Goal: Task Accomplishment & Management: Complete application form

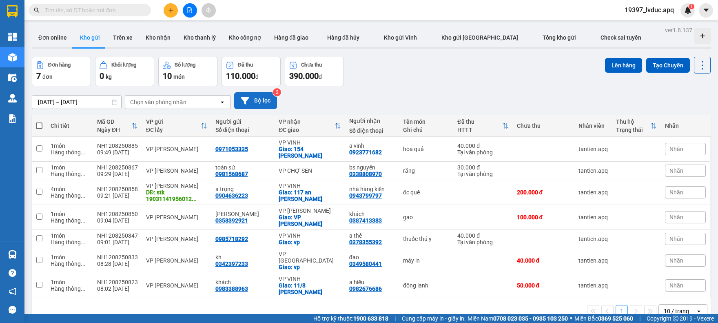
click at [268, 102] on button "Bộ lọc" at bounding box center [255, 100] width 43 height 17
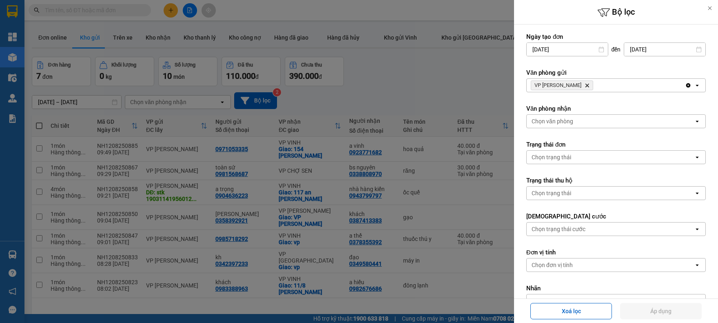
click at [585, 85] on icon "VP NGỌC HỒI, close by backspace" at bounding box center [587, 86] width 4 height 4
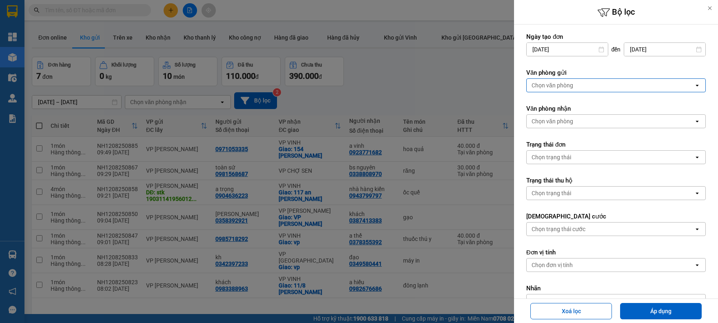
click at [573, 85] on div "Chọn văn phòng" at bounding box center [610, 85] width 167 height 13
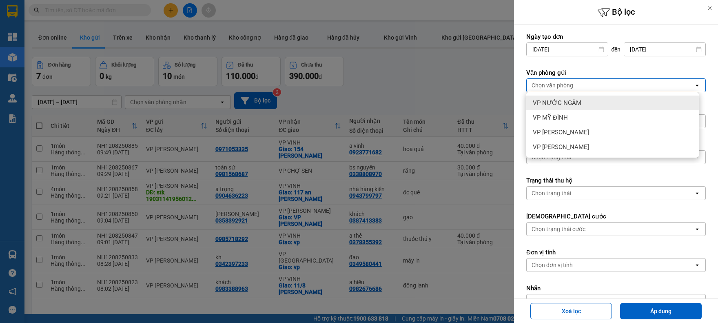
click at [571, 104] on span "VP NƯỚC NGẦM" at bounding box center [557, 103] width 49 height 8
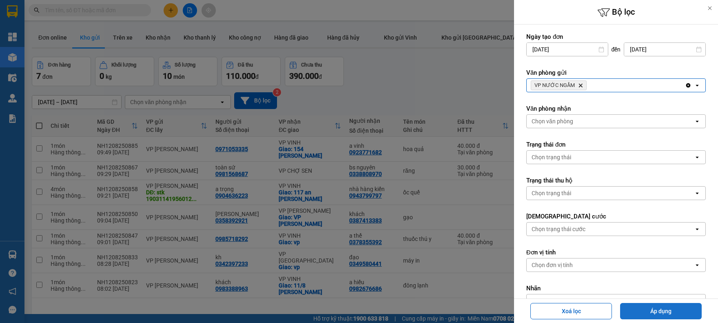
click at [638, 308] on button "Áp dụng" at bounding box center [661, 311] width 82 height 16
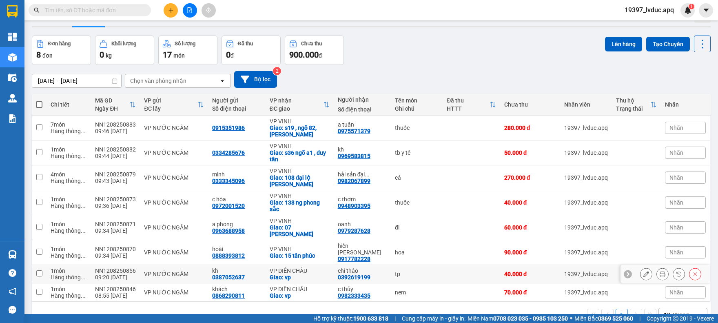
scroll to position [38, 0]
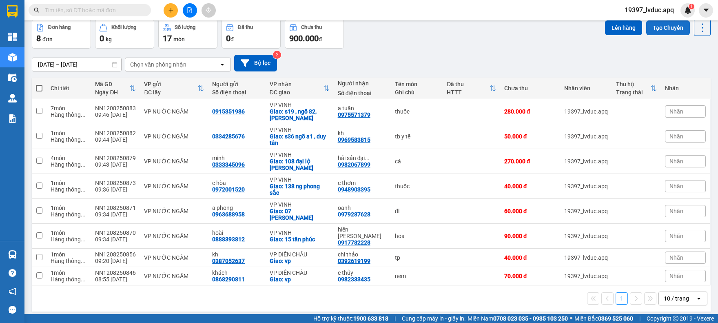
click at [672, 30] on button "Tạo Chuyến" at bounding box center [668, 27] width 44 height 15
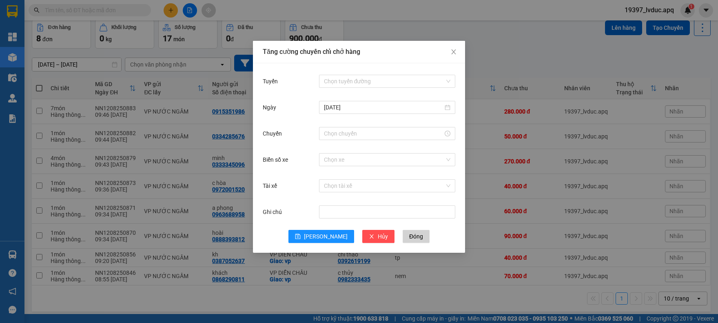
drag, startPoint x: 337, startPoint y: 82, endPoint x: 334, endPoint y: 133, distance: 51.9
click at [337, 82] on input "Tuyến" at bounding box center [384, 81] width 121 height 12
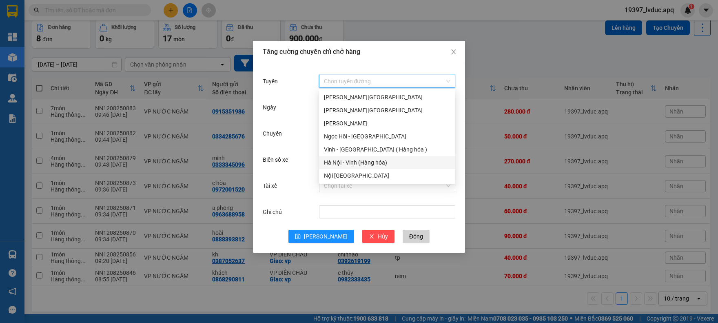
click at [339, 160] on div "Hà Nội - Vinh (Hàng hóa)" at bounding box center [387, 162] width 126 height 9
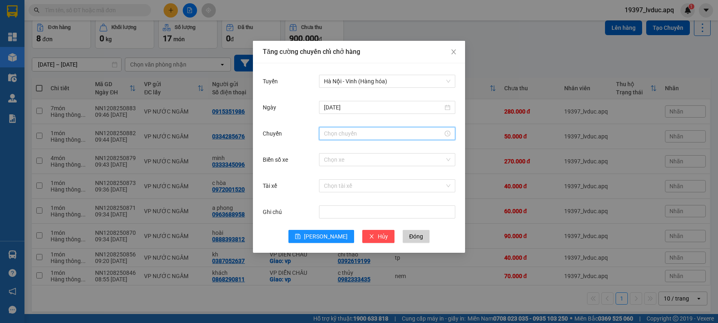
click at [348, 131] on input "Chuyến" at bounding box center [383, 133] width 119 height 9
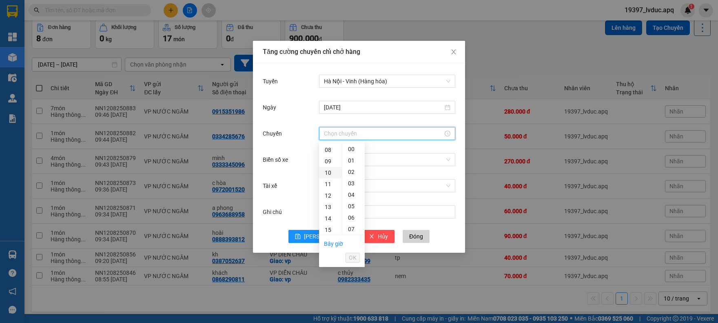
click at [330, 167] on div "10" at bounding box center [330, 172] width 23 height 11
click at [352, 194] on div "40" at bounding box center [353, 197] width 22 height 11
type input "10:40"
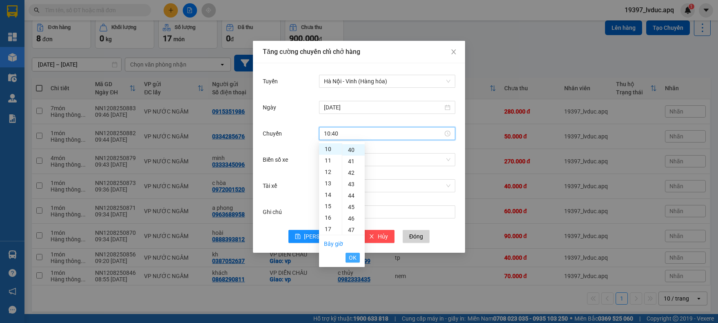
click at [354, 256] on span "OK" at bounding box center [353, 257] width 8 height 9
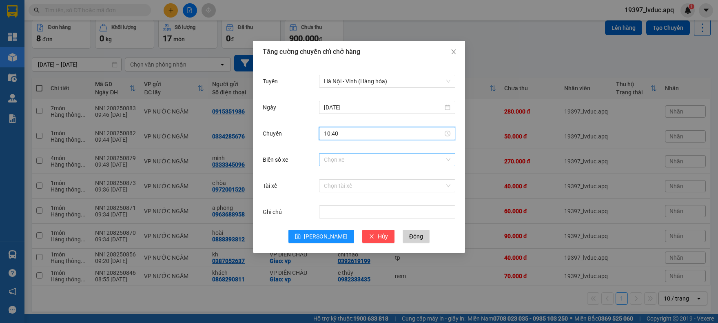
click at [355, 164] on input "Biển số xe" at bounding box center [384, 159] width 121 height 12
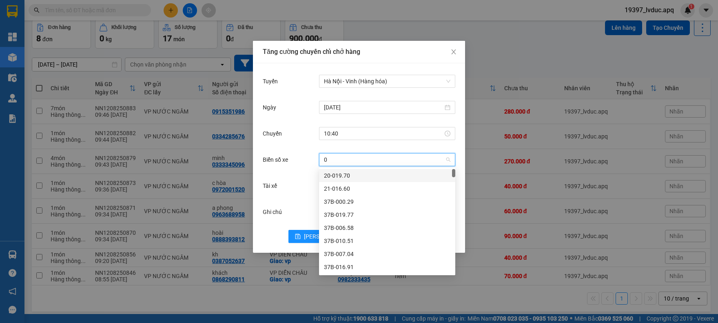
type input "09"
click at [348, 187] on div "37H-086.09" at bounding box center [387, 188] width 126 height 9
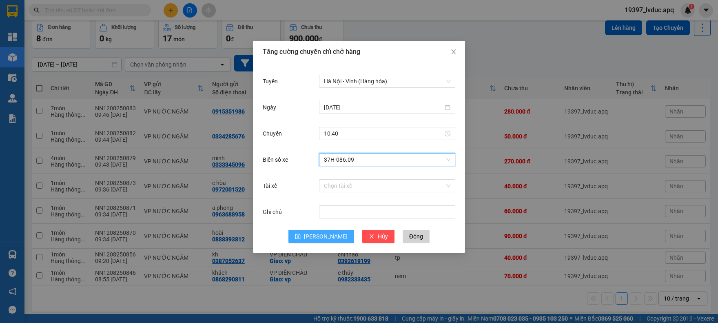
click at [323, 235] on span "Lưu" at bounding box center [326, 236] width 44 height 9
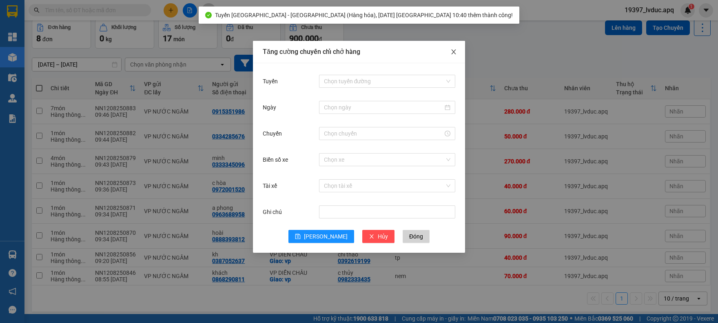
click at [450, 56] on span "Close" at bounding box center [453, 52] width 23 height 23
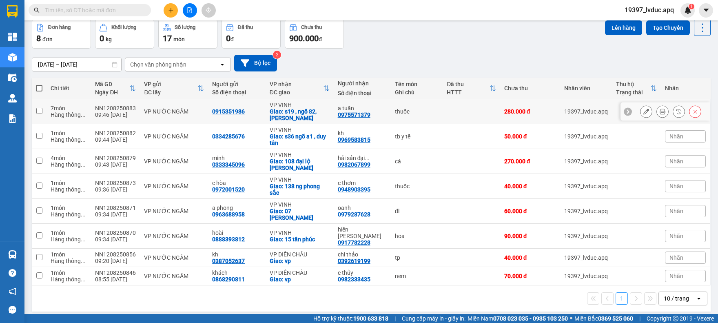
click at [40, 109] on input "checkbox" at bounding box center [39, 111] width 6 height 6
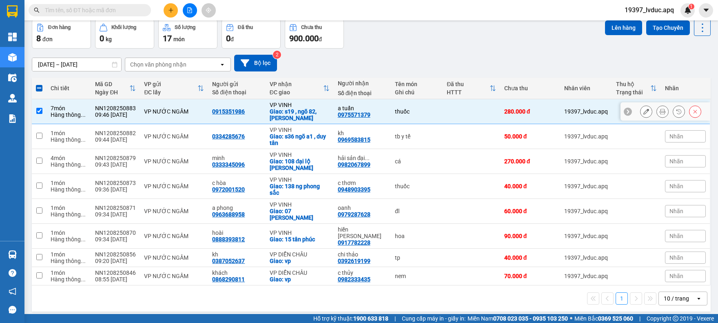
click at [37, 105] on td at bounding box center [39, 111] width 15 height 25
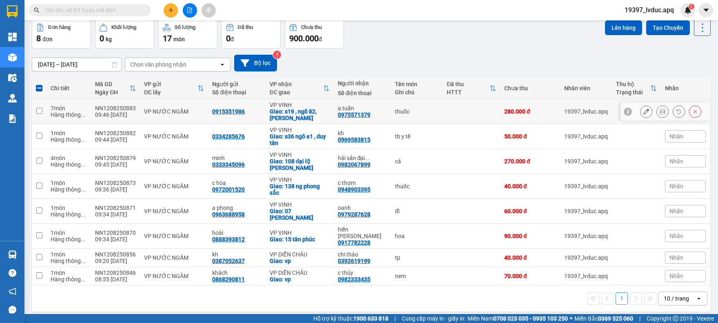
click at [39, 111] on input "checkbox" at bounding box center [39, 111] width 6 height 6
checkbox input "true"
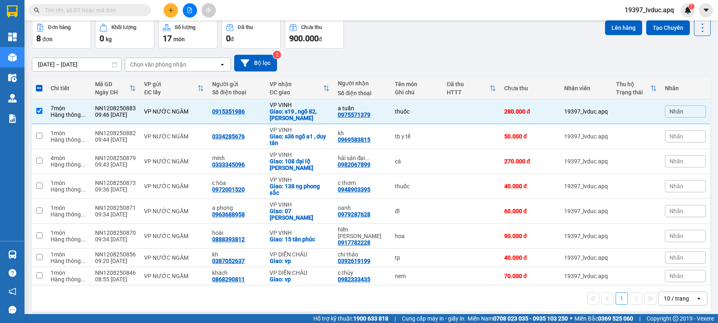
click at [37, 88] on span at bounding box center [39, 88] width 7 height 7
click at [39, 84] on input "checkbox" at bounding box center [39, 84] width 0 height 0
checkbox input "true"
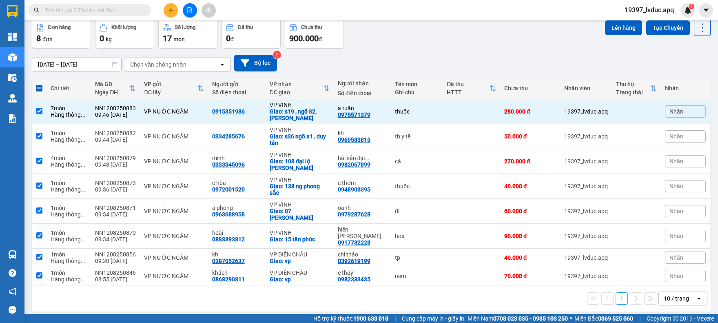
checkbox input "true"
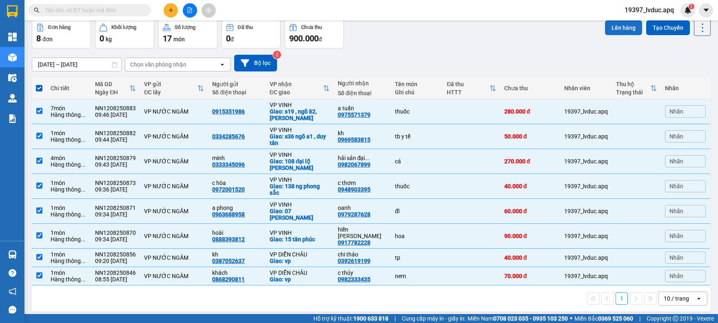
click at [618, 31] on button "Lên hàng" at bounding box center [623, 27] width 37 height 15
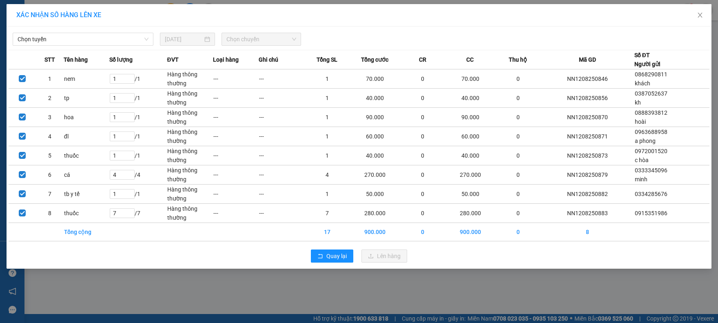
click at [111, 47] on div "Chọn tuyến 12/08/2025 Chọn chuyến STT Tên hàng Số lượng ĐVT Loại hàng Ghi chú T…" at bounding box center [359, 148] width 705 height 242
click at [102, 35] on span "Chọn tuyến" at bounding box center [83, 39] width 131 height 12
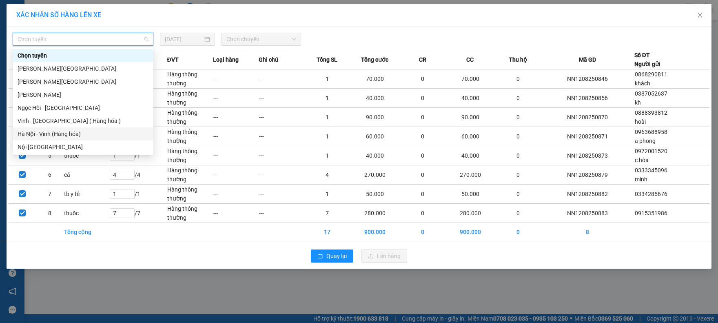
click at [89, 131] on div "Hà Nội - Vinh (Hàng hóa)" at bounding box center [83, 133] width 131 height 9
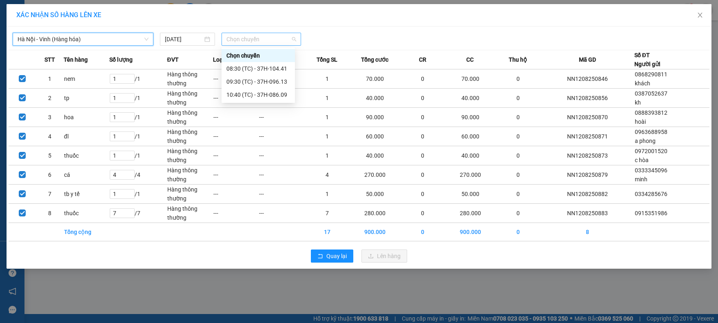
drag, startPoint x: 253, startPoint y: 41, endPoint x: 272, endPoint y: 84, distance: 46.6
click at [254, 41] on span "Chọn chuyến" at bounding box center [261, 39] width 70 height 12
click at [273, 94] on div "10:40 (TC) - 37H-086.09" at bounding box center [258, 94] width 64 height 9
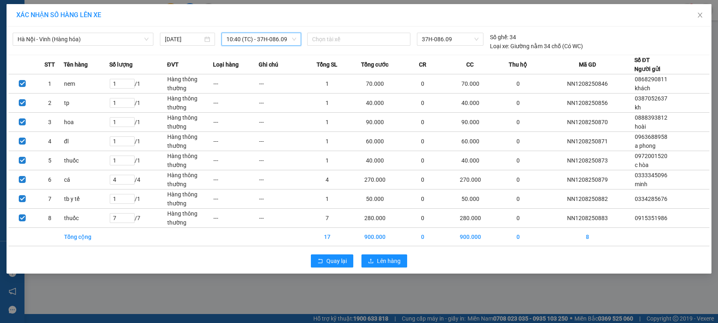
click at [390, 251] on div "Quay lại Lên hàng" at bounding box center [359, 260] width 701 height 21
click at [391, 259] on span "Lên hàng" at bounding box center [389, 260] width 24 height 9
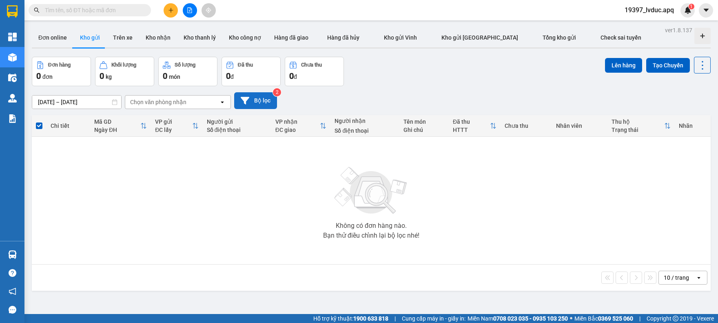
click at [247, 99] on icon at bounding box center [245, 100] width 9 height 7
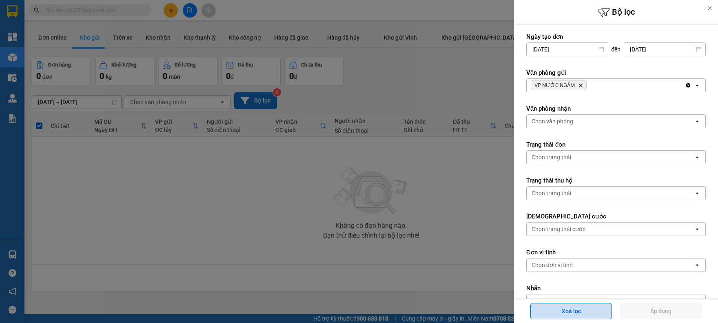
click at [582, 311] on button "Xoá lọc" at bounding box center [571, 311] width 82 height 16
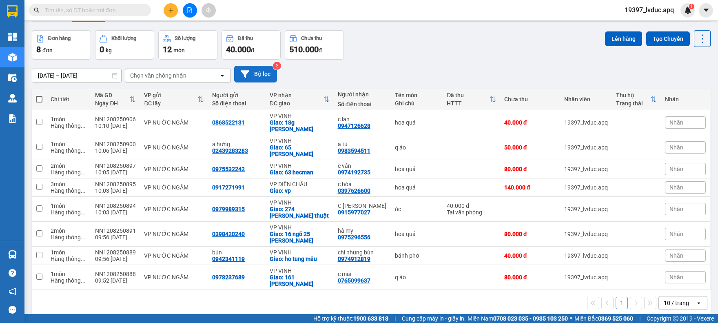
scroll to position [38, 0]
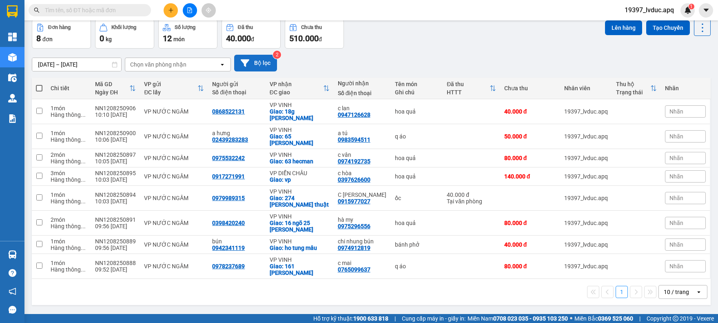
click at [37, 86] on span at bounding box center [39, 88] width 7 height 7
click at [39, 84] on input "checkbox" at bounding box center [39, 84] width 0 height 0
checkbox input "true"
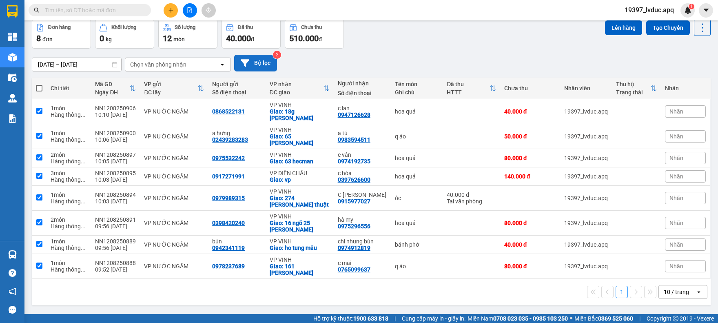
checkbox input "true"
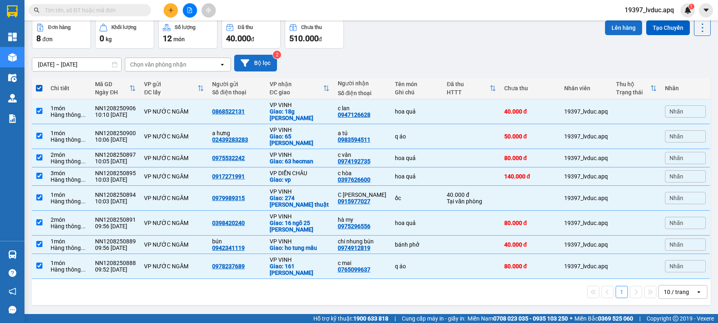
click at [621, 31] on button "Lên hàng" at bounding box center [623, 27] width 37 height 15
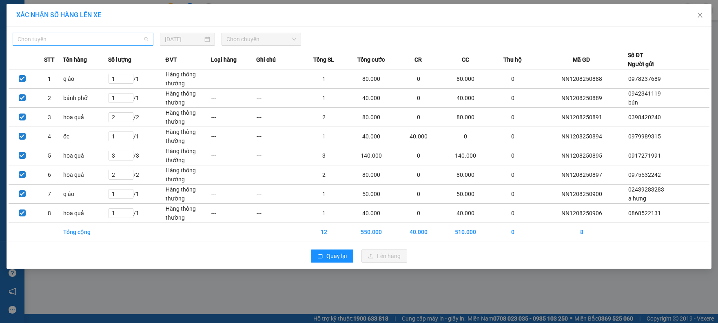
click at [58, 42] on span "Chọn tuyến" at bounding box center [83, 39] width 131 height 12
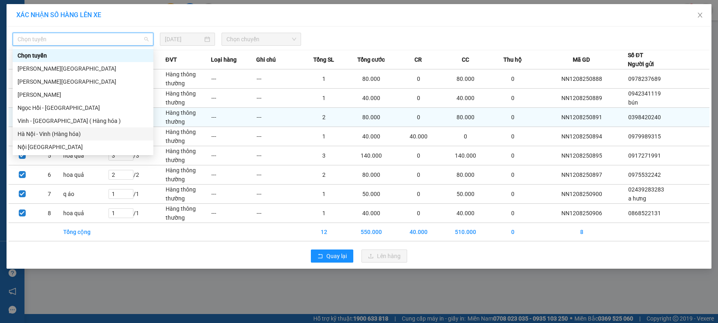
drag, startPoint x: 67, startPoint y: 133, endPoint x: 75, endPoint y: 116, distance: 19.0
click at [66, 129] on div "Hà Nội - Vinh (Hàng hóa)" at bounding box center [83, 133] width 131 height 9
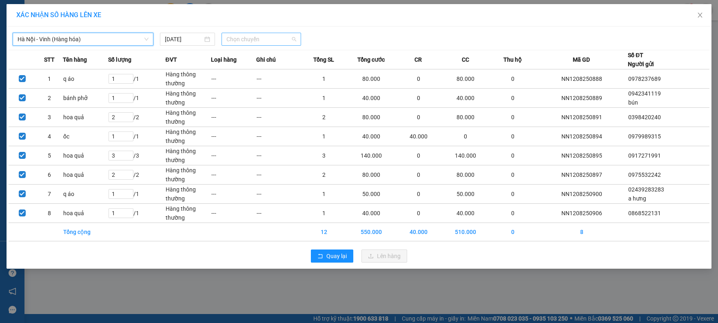
click at [254, 40] on span "Chọn chuyến" at bounding box center [261, 39] width 70 height 12
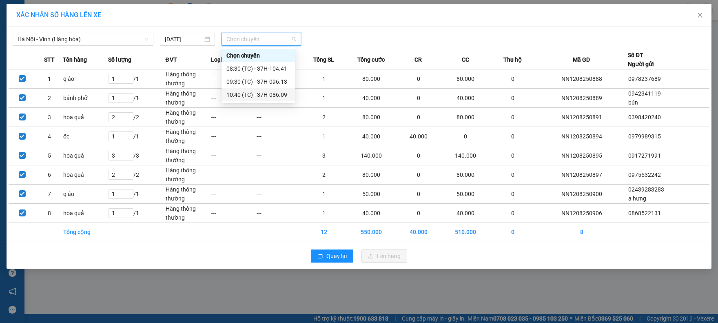
click at [254, 95] on div "10:40 (TC) - 37H-086.09" at bounding box center [258, 94] width 64 height 9
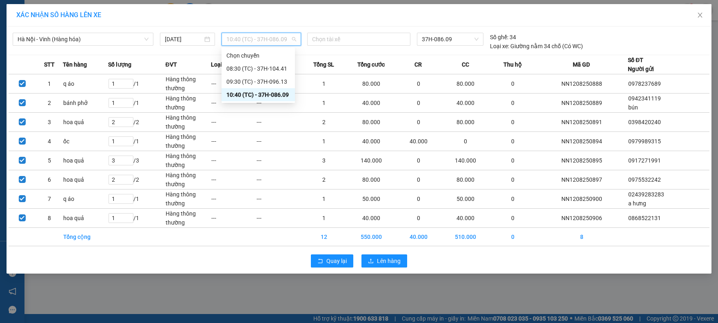
click at [251, 41] on span "10:40 (TC) - 37H-086.09" at bounding box center [261, 39] width 70 height 12
click at [272, 99] on div "10:40 (TC) - 37H-086.09" at bounding box center [258, 94] width 64 height 9
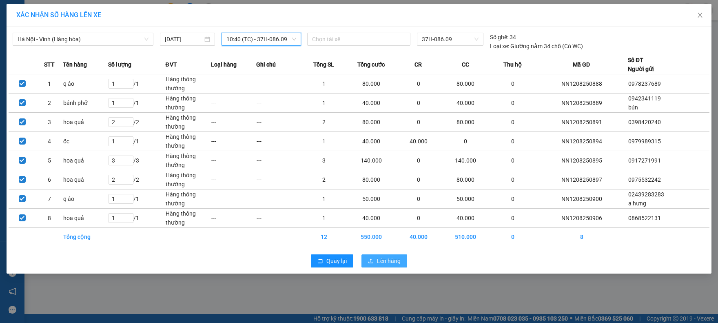
click at [377, 260] on span "Lên hàng" at bounding box center [389, 260] width 24 height 9
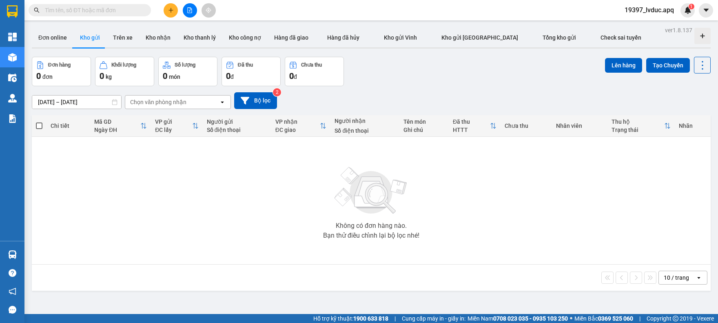
click at [432, 100] on div "10/08/2025 – 12/08/2025 Press the down arrow key to interact with the calendar …" at bounding box center [371, 100] width 679 height 17
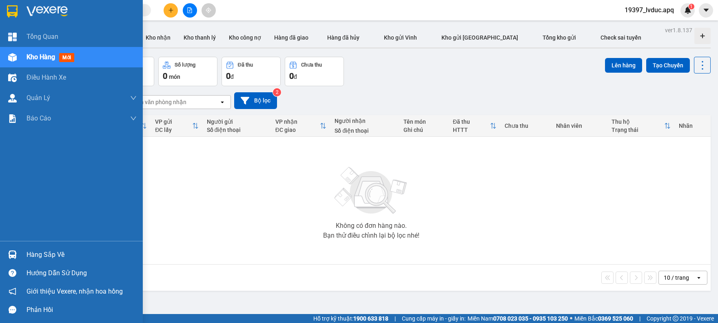
click at [12, 10] on img at bounding box center [12, 11] width 11 height 12
drag, startPoint x: 12, startPoint y: 10, endPoint x: 29, endPoint y: 0, distance: 19.2
click at [11, 10] on img at bounding box center [12, 11] width 11 height 12
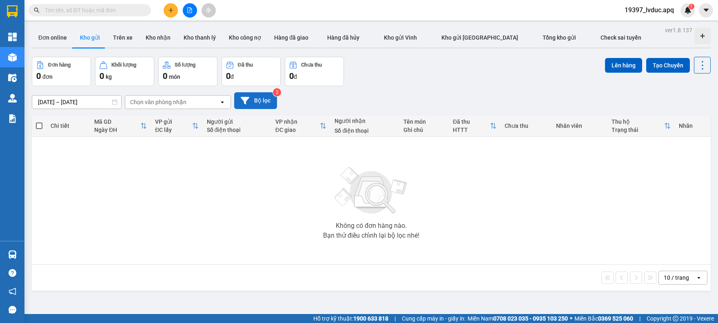
click at [262, 93] on div "10/08/2025 – 12/08/2025 Press the down arrow key to interact with the calendar …" at bounding box center [371, 100] width 679 height 29
click at [258, 103] on button "Bộ lọc" at bounding box center [255, 100] width 43 height 17
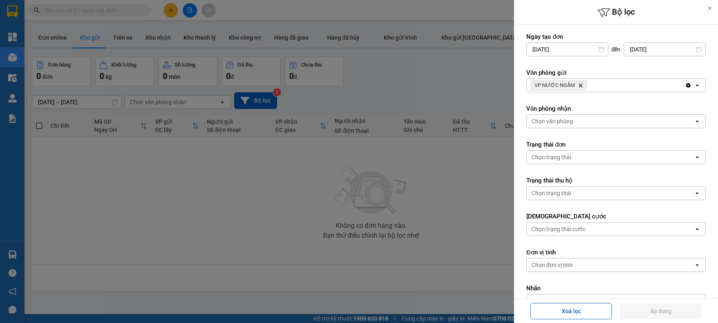
click at [580, 87] on icon "Delete" at bounding box center [580, 85] width 5 height 5
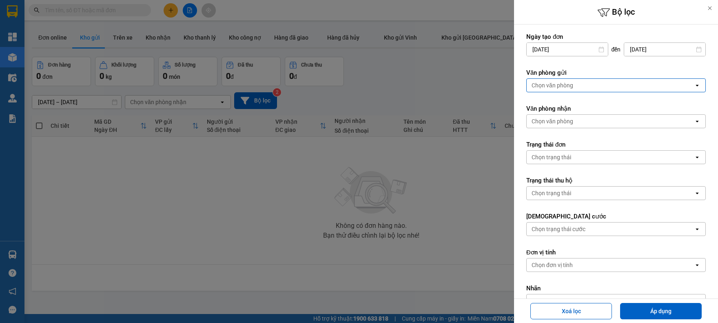
click at [580, 87] on div "Chọn văn phòng" at bounding box center [610, 85] width 167 height 13
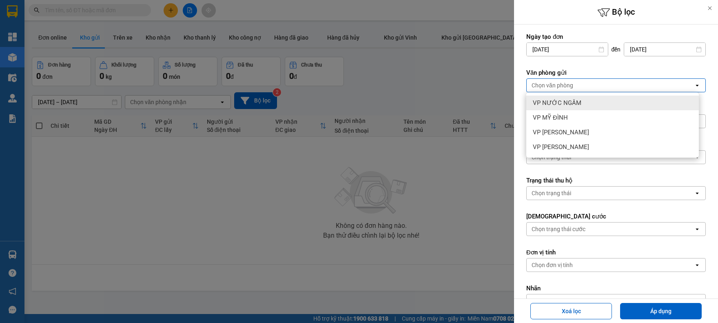
click at [576, 102] on span "VP NƯỚC NGẦM" at bounding box center [557, 103] width 49 height 8
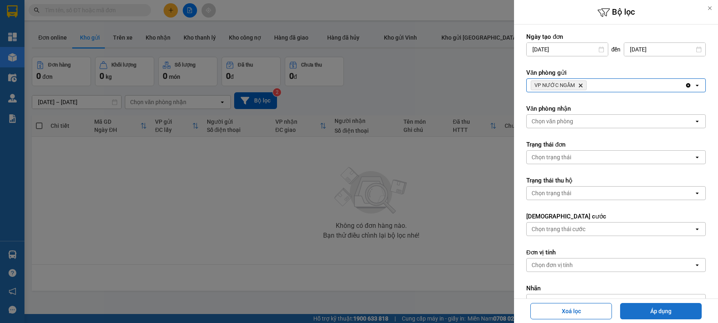
click at [647, 310] on button "Áp dụng" at bounding box center [661, 311] width 82 height 16
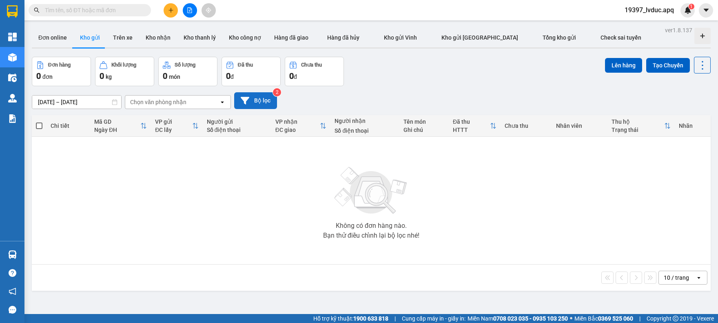
drag, startPoint x: 266, startPoint y: 113, endPoint x: 268, endPoint y: 105, distance: 8.0
click at [267, 111] on div "10/08/2025 – 12/08/2025 Press the down arrow key to interact with the calendar …" at bounding box center [371, 100] width 679 height 29
click at [268, 100] on button "Bộ lọc" at bounding box center [255, 100] width 43 height 17
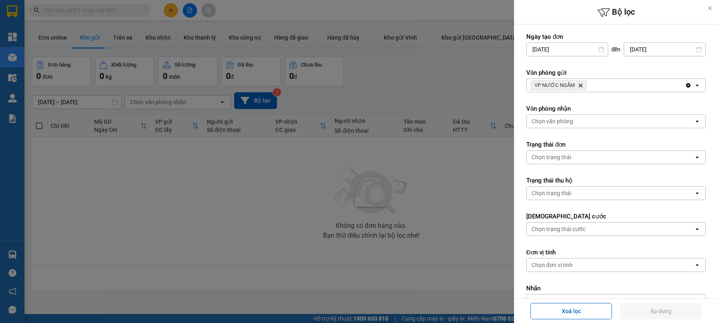
drag, startPoint x: 418, startPoint y: 57, endPoint x: 428, endPoint y: 56, distance: 9.5
click at [420, 56] on div at bounding box center [359, 161] width 718 height 323
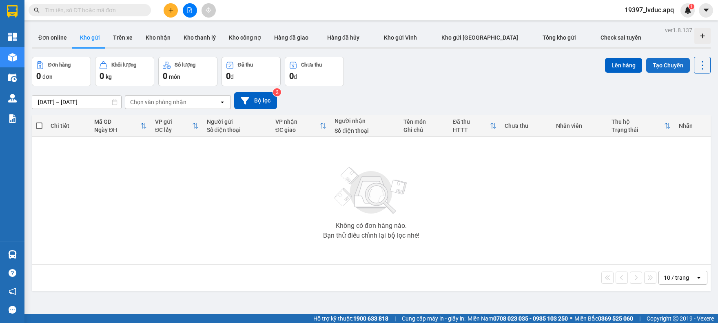
click at [659, 66] on button "Tạo Chuyến" at bounding box center [668, 65] width 44 height 15
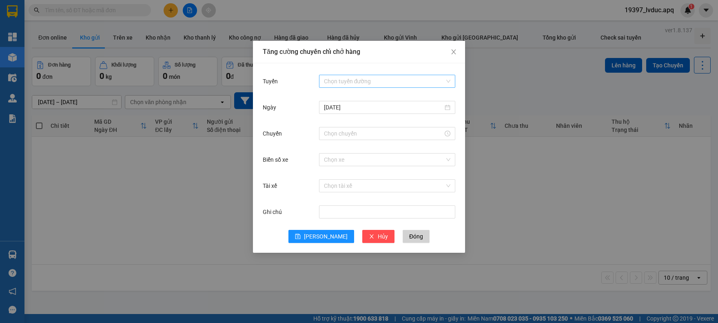
click at [356, 86] on input "Tuyến" at bounding box center [384, 81] width 121 height 12
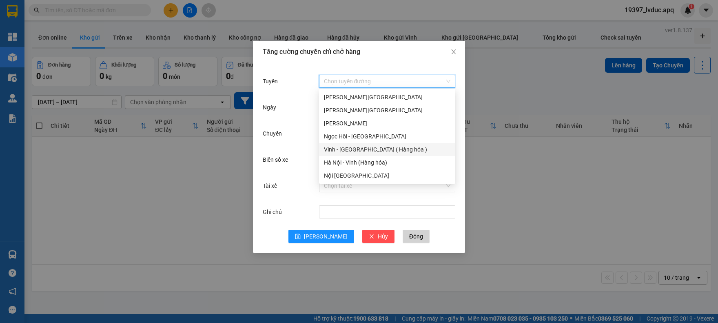
click at [346, 154] on div "Vinh - [GEOGRAPHIC_DATA] ( Hàng hóa )" at bounding box center [387, 149] width 136 height 13
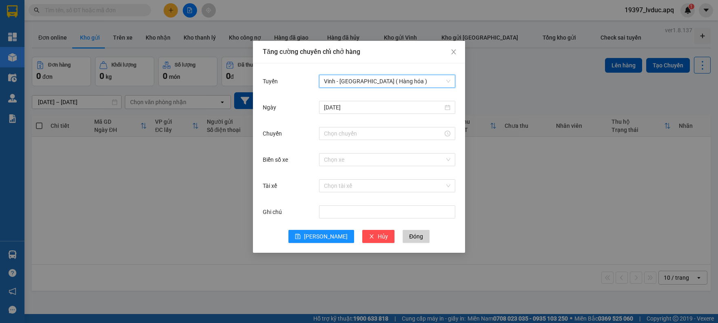
click at [346, 84] on span "Vinh - [GEOGRAPHIC_DATA] ( Hàng hóa )" at bounding box center [387, 81] width 126 height 12
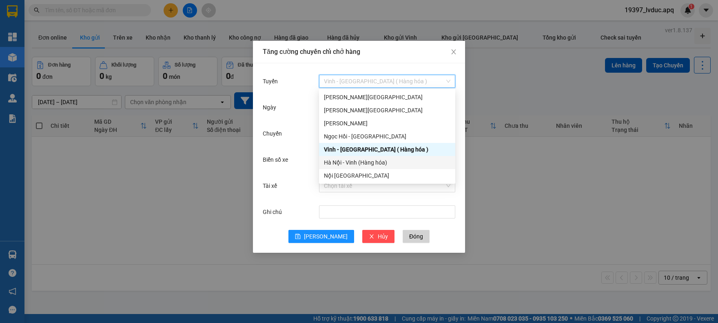
click at [343, 162] on div "Hà Nội - Vinh (Hàng hóa)" at bounding box center [387, 162] width 126 height 9
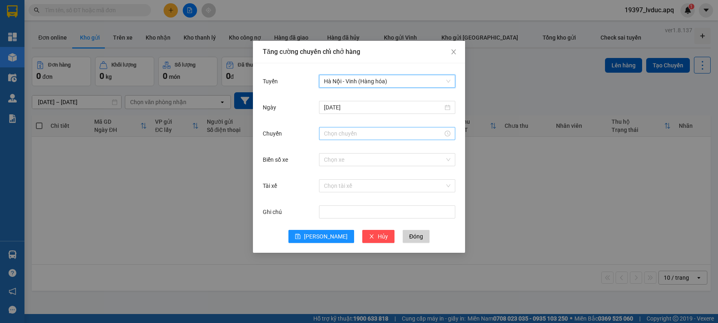
click at [341, 127] on div at bounding box center [387, 133] width 136 height 13
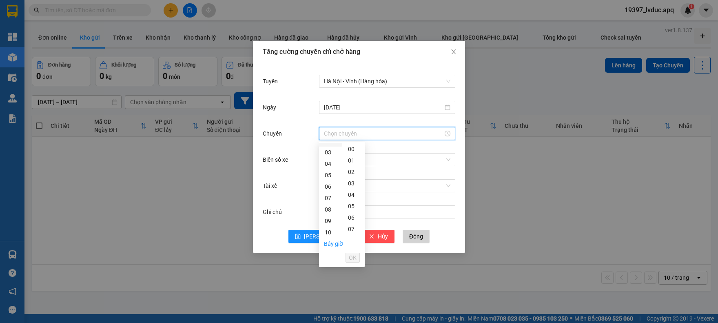
scroll to position [136, 0]
click at [328, 183] on div "11" at bounding box center [330, 183] width 23 height 11
click at [352, 197] on div "20" at bounding box center [353, 195] width 22 height 11
type input "11:20"
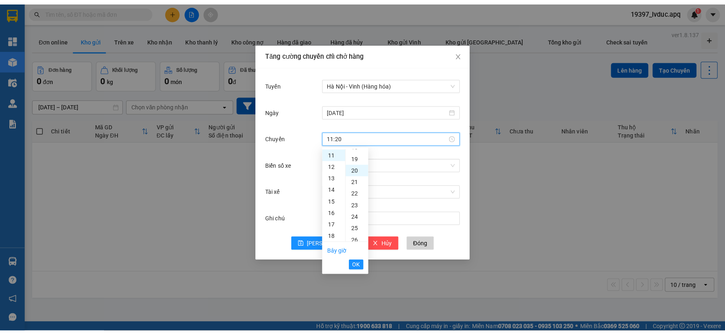
scroll to position [228, 0]
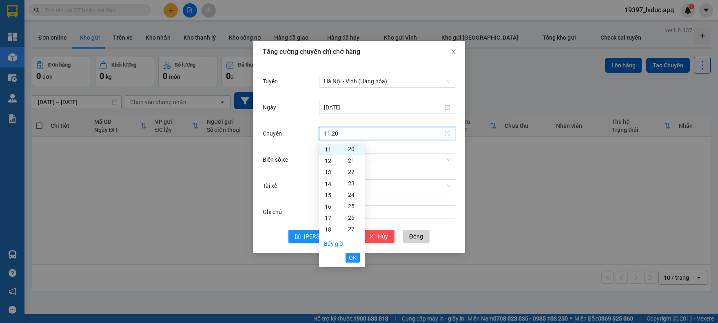
drag, startPoint x: 352, startPoint y: 257, endPoint x: 369, endPoint y: 201, distance: 58.5
click at [352, 255] on span "OK" at bounding box center [353, 257] width 8 height 9
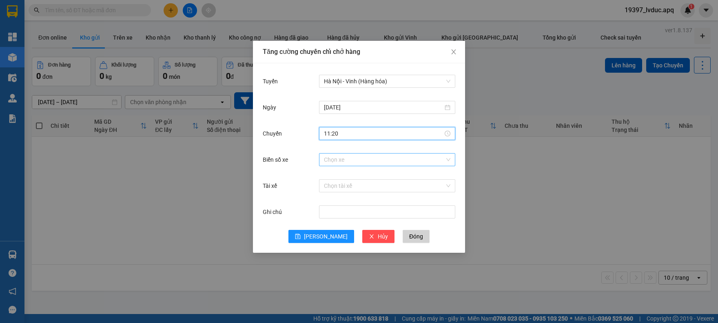
click at [376, 159] on input "Biển số xe" at bounding box center [384, 159] width 121 height 12
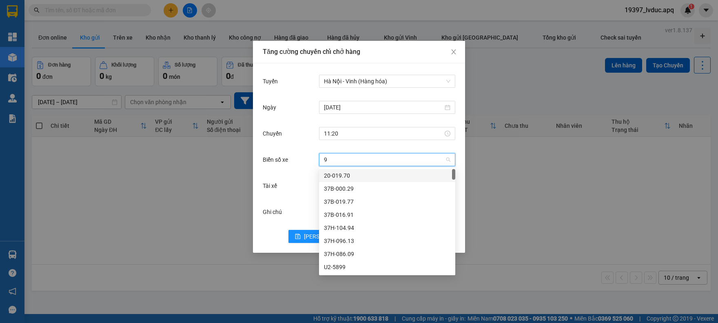
type input "94"
click at [354, 172] on div "37H-104.94" at bounding box center [387, 175] width 126 height 9
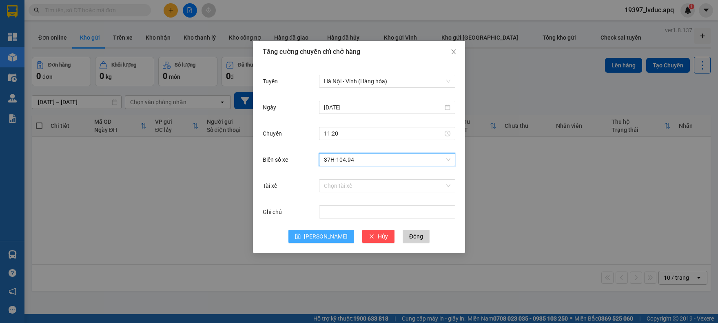
drag, startPoint x: 320, startPoint y: 234, endPoint x: 327, endPoint y: 231, distance: 8.0
click at [319, 237] on button "Lưu" at bounding box center [321, 236] width 66 height 13
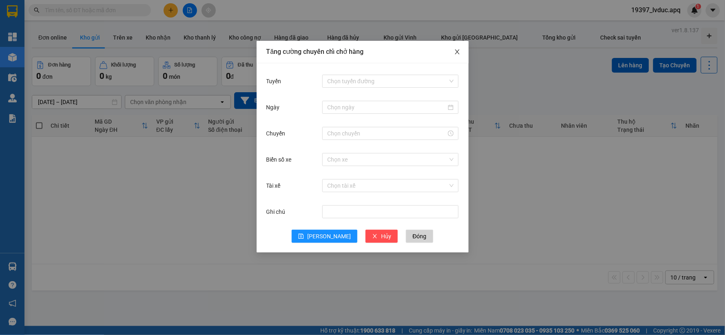
click at [458, 50] on icon "close" at bounding box center [457, 52] width 7 height 7
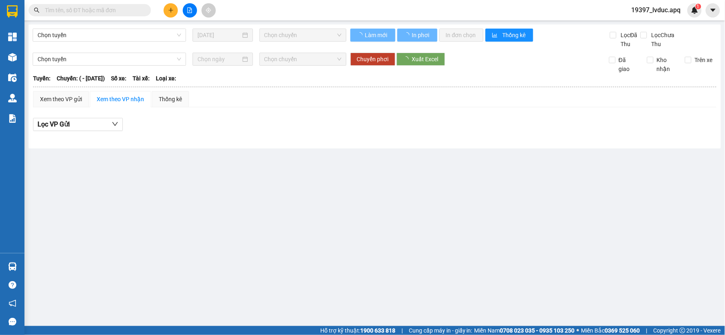
click at [10, 11] on img at bounding box center [12, 11] width 11 height 12
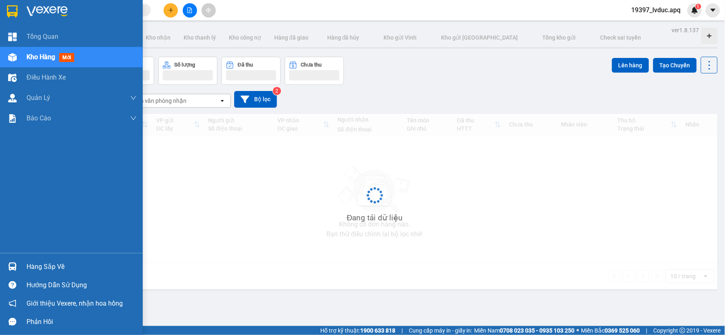
click at [73, 17] on div at bounding box center [82, 11] width 110 height 12
click at [73, 18] on div at bounding box center [71, 13] width 143 height 27
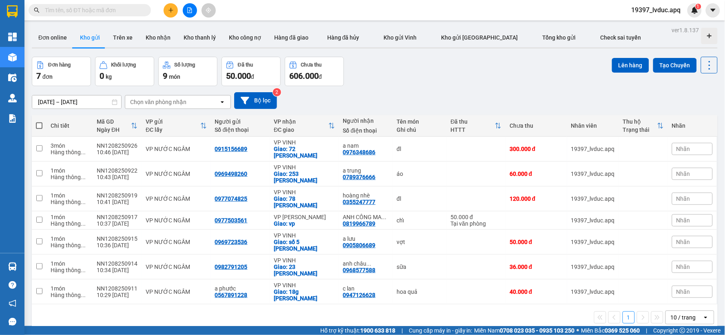
click at [41, 124] on span at bounding box center [39, 125] width 7 height 7
click at [39, 122] on input "checkbox" at bounding box center [39, 122] width 0 height 0
checkbox input "true"
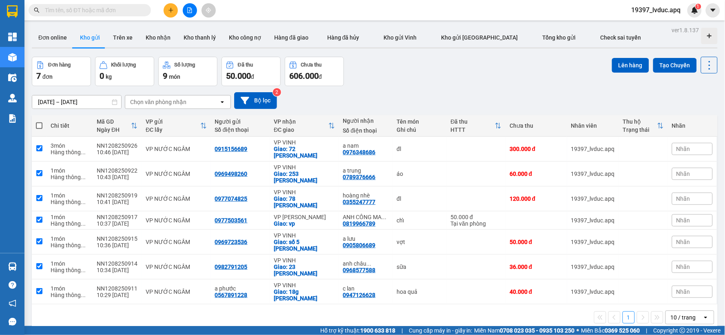
checkbox input "true"
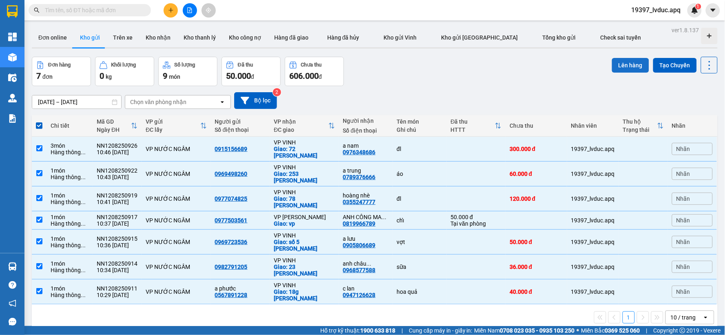
click at [627, 70] on button "Lên hàng" at bounding box center [630, 65] width 37 height 15
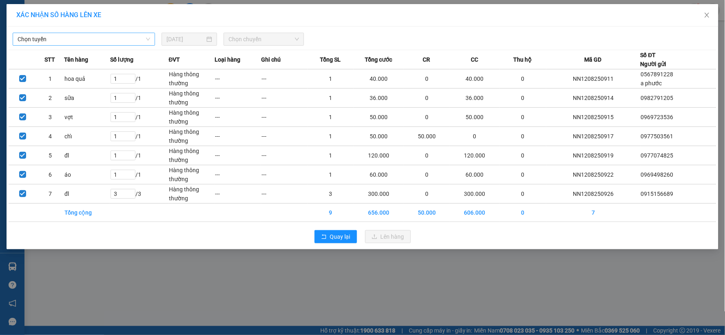
click at [60, 38] on span "Chọn tuyến" at bounding box center [84, 39] width 133 height 12
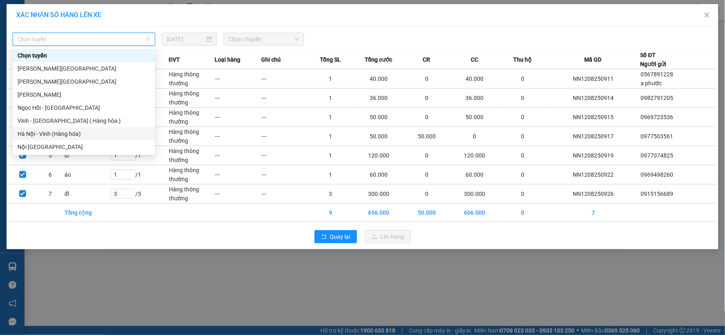
click at [80, 133] on div "Hà Nội - Vinh (Hàng hóa)" at bounding box center [84, 133] width 133 height 9
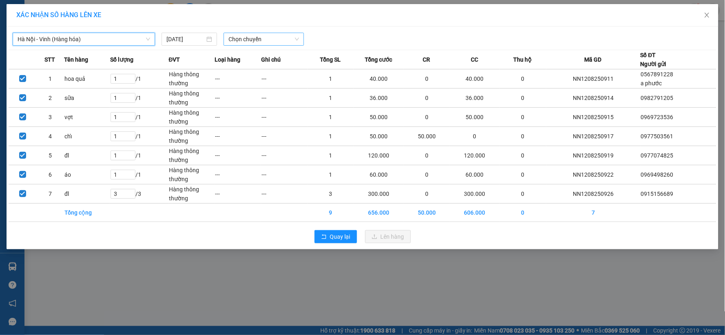
click at [258, 41] on span "Chọn chuyến" at bounding box center [263, 39] width 71 height 12
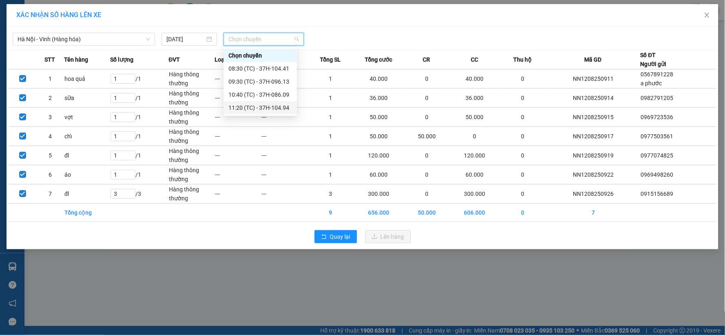
click at [250, 111] on div "11:20 (TC) - 37H-104.94" at bounding box center [260, 107] width 64 height 9
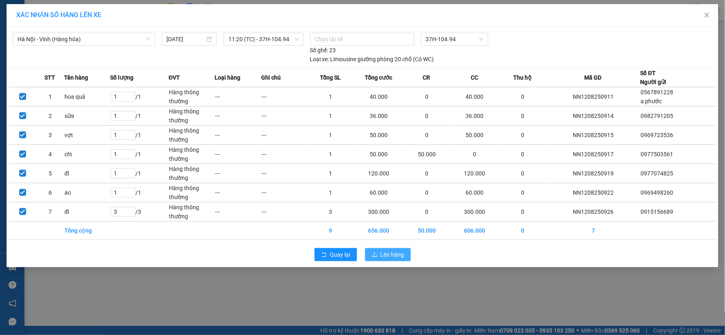
click at [386, 250] on span "Lên hàng" at bounding box center [393, 254] width 24 height 9
